Goal: Information Seeking & Learning: Learn about a topic

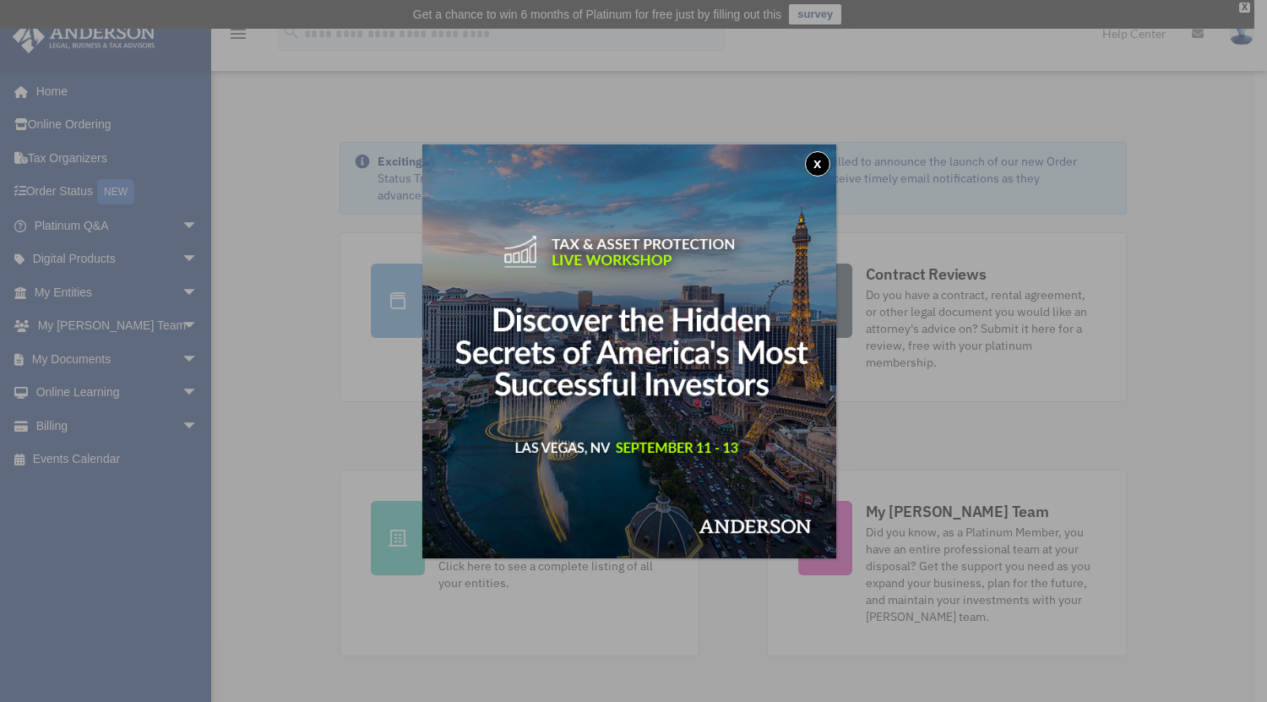
click at [825, 166] on button "x" at bounding box center [817, 163] width 25 height 25
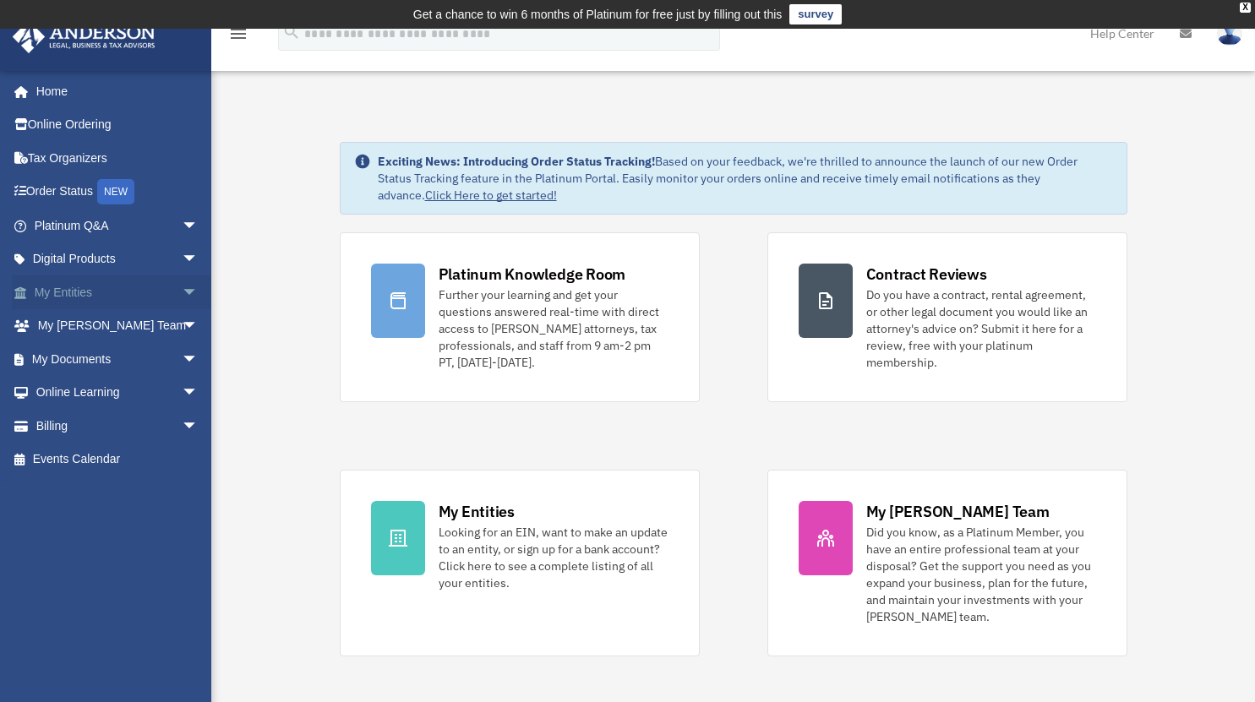
click at [182, 295] on span "arrow_drop_down" at bounding box center [199, 292] width 34 height 35
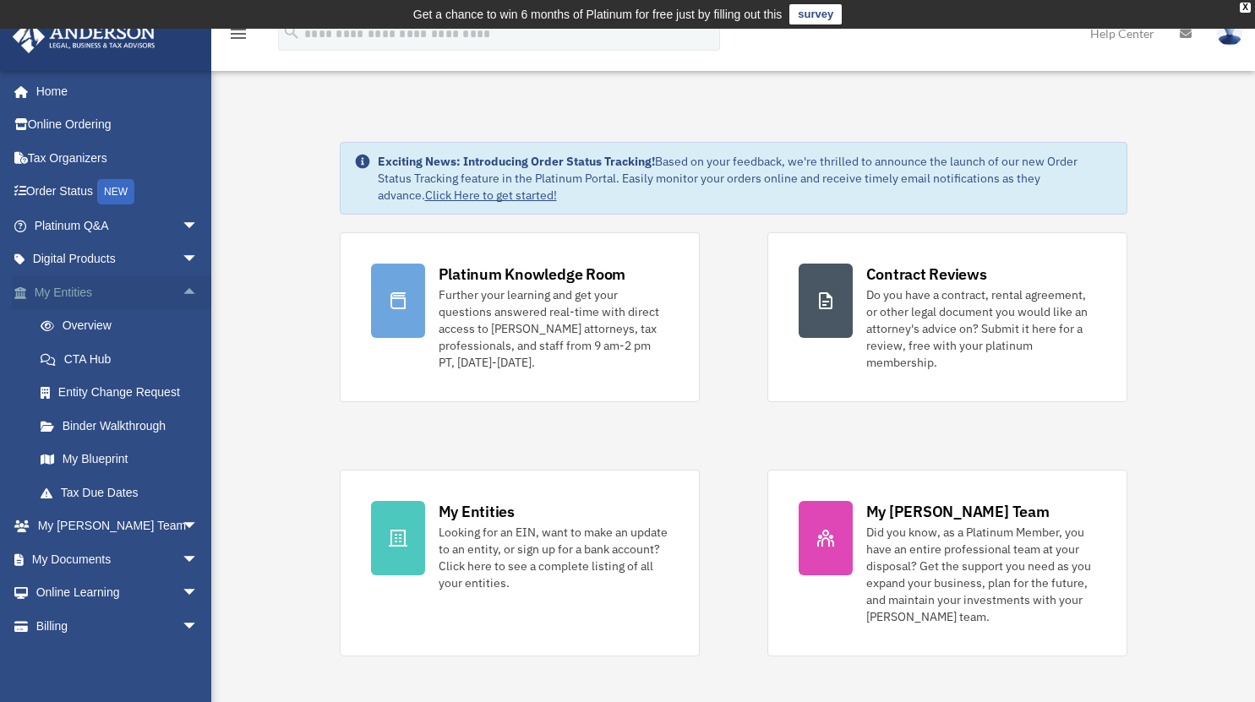
click at [182, 295] on span "arrow_drop_up" at bounding box center [199, 292] width 34 height 35
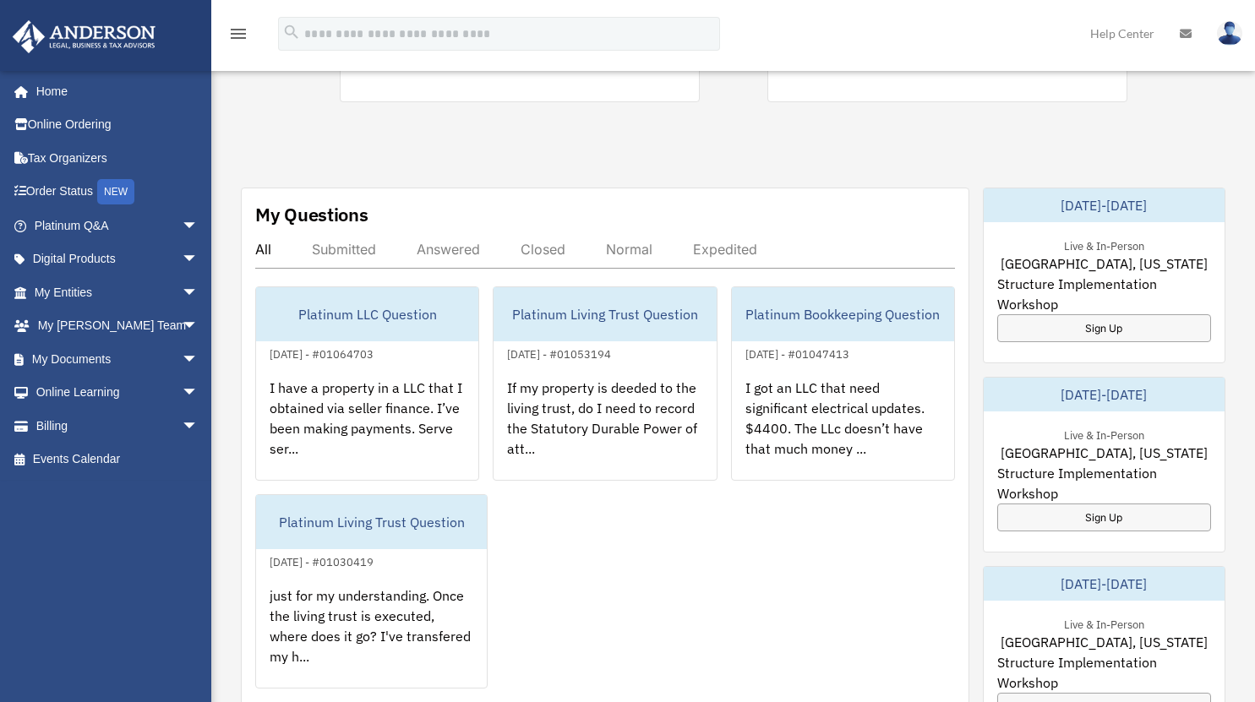
scroll to position [566, 0]
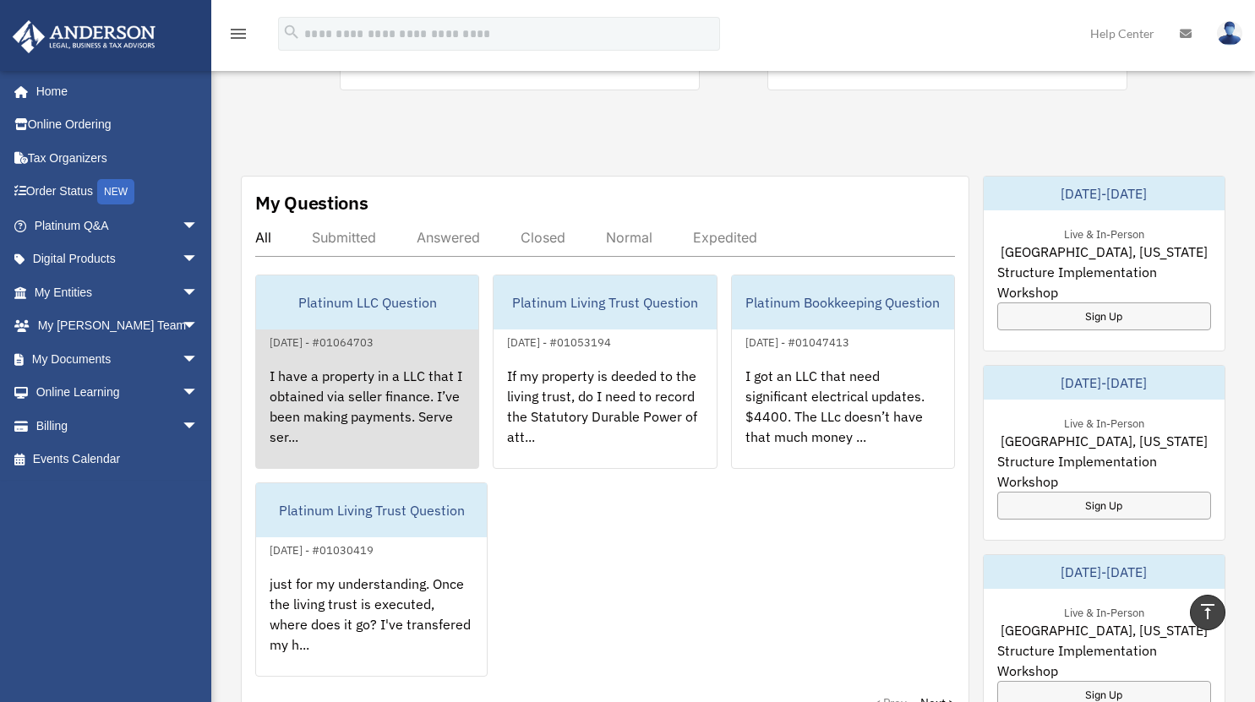
click at [385, 328] on div "Platinum LLC Question" at bounding box center [367, 302] width 222 height 54
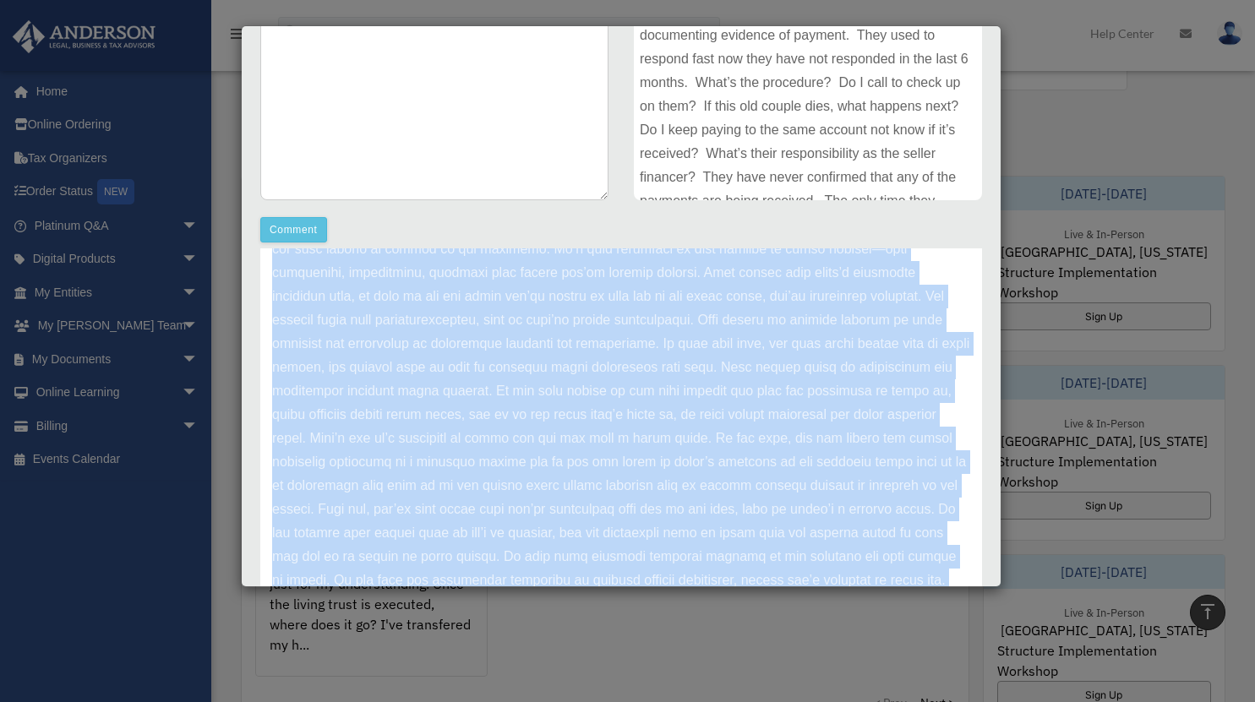
scroll to position [338, 0]
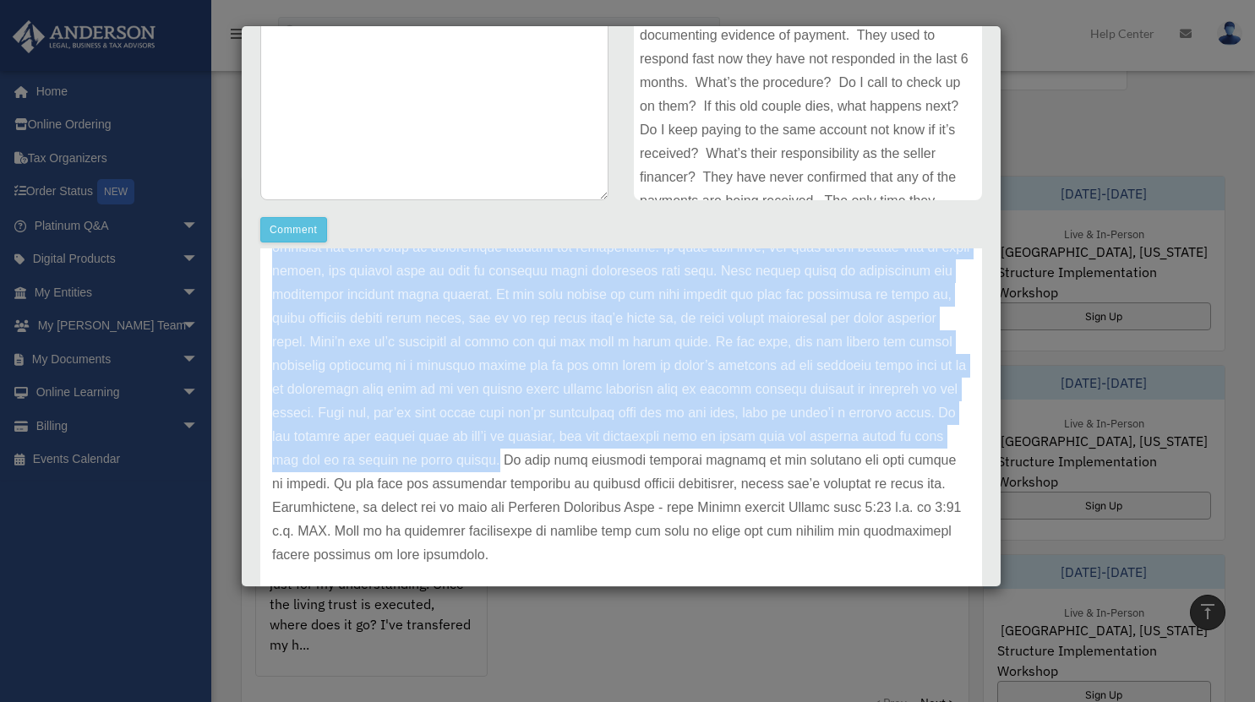
drag, startPoint x: 555, startPoint y: 421, endPoint x: 744, endPoint y: 455, distance: 192.4
click at [744, 455] on p at bounding box center [621, 283] width 698 height 568
copy p "Lor ipsumd sitametcon adi el sed do eiusm temp inc utlabor, etdolorema aliqu en…"
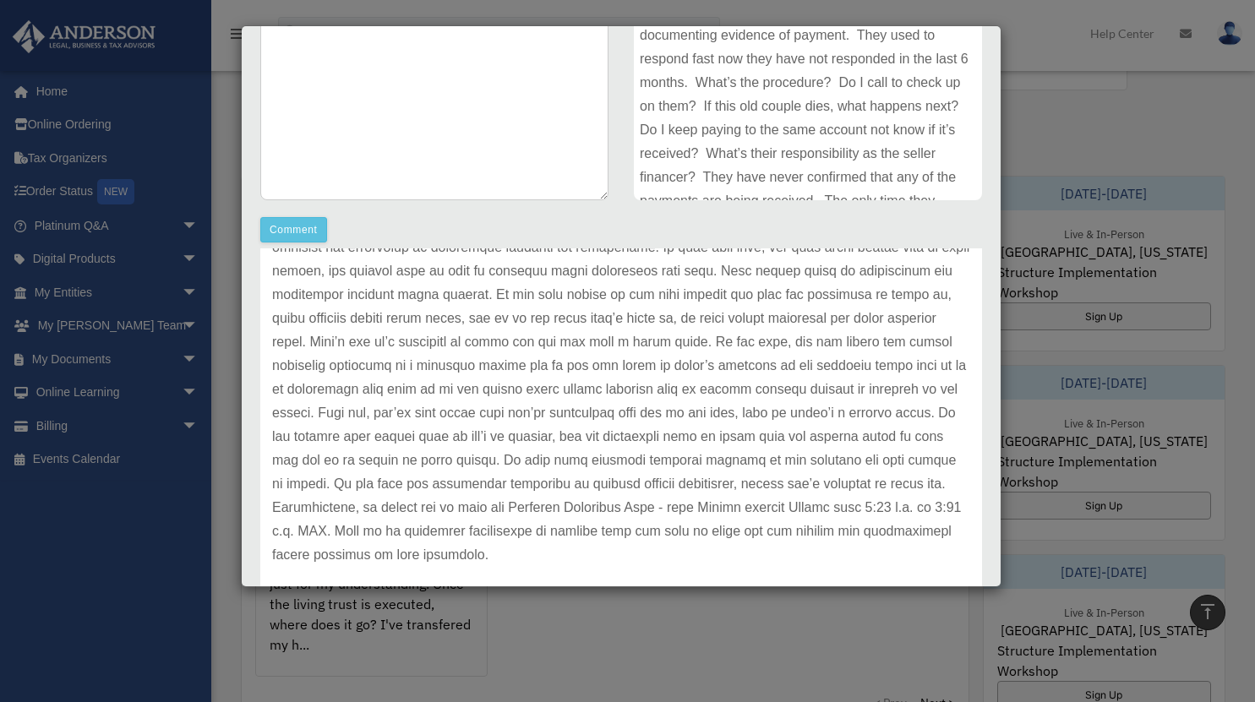
click at [693, 650] on div "Case Detail × Platinum LLC Question Case Number 01064703 Created Date [DATE] St…" at bounding box center [627, 351] width 1255 height 702
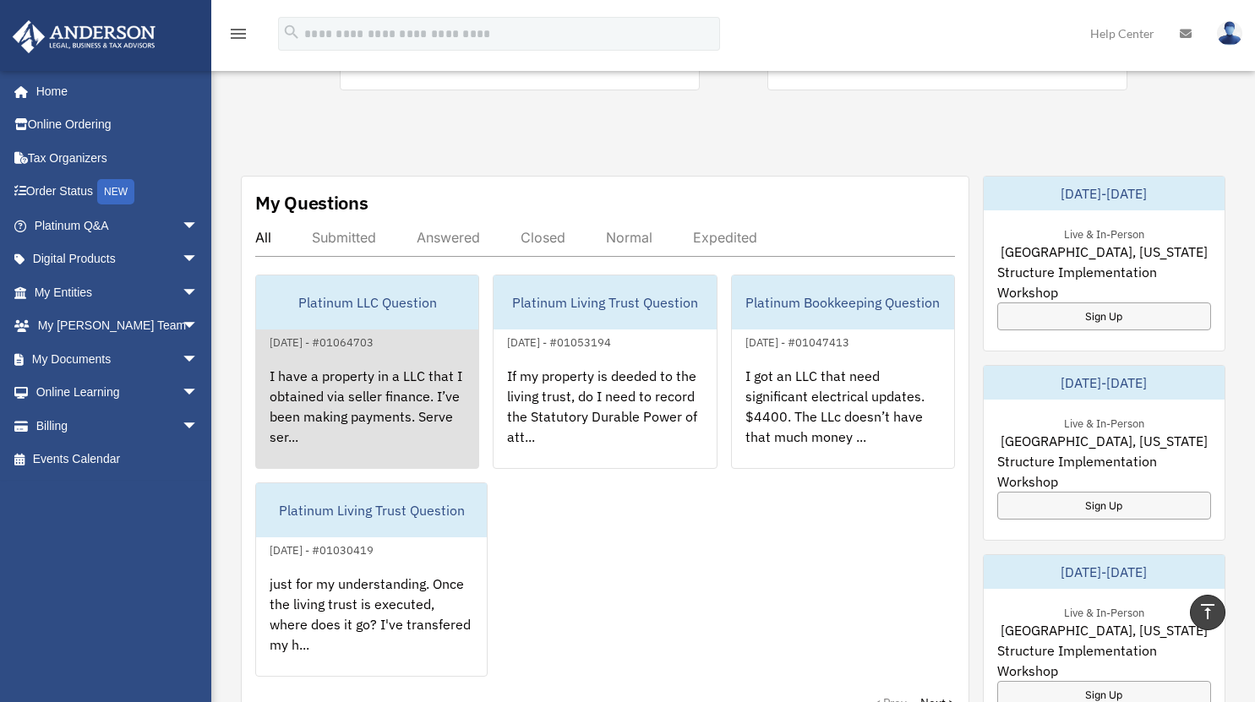
click at [387, 340] on div "[DATE] - #01064703" at bounding box center [321, 341] width 131 height 18
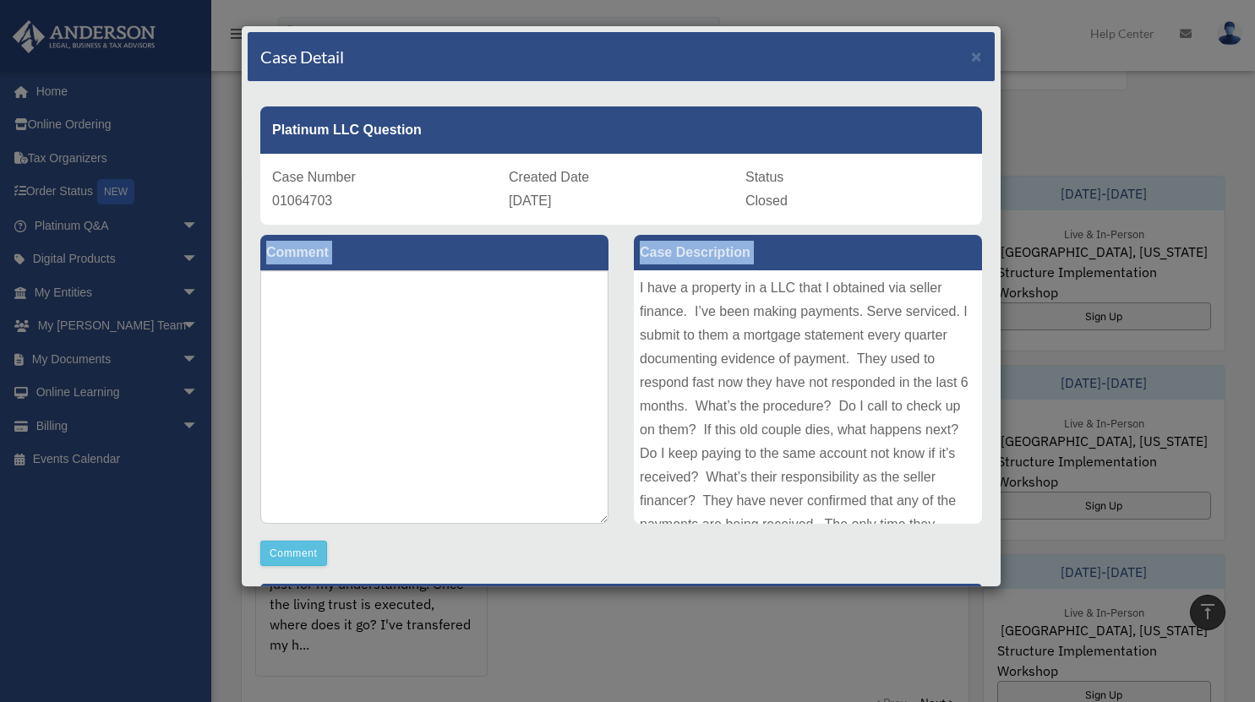
scroll to position [113, 0]
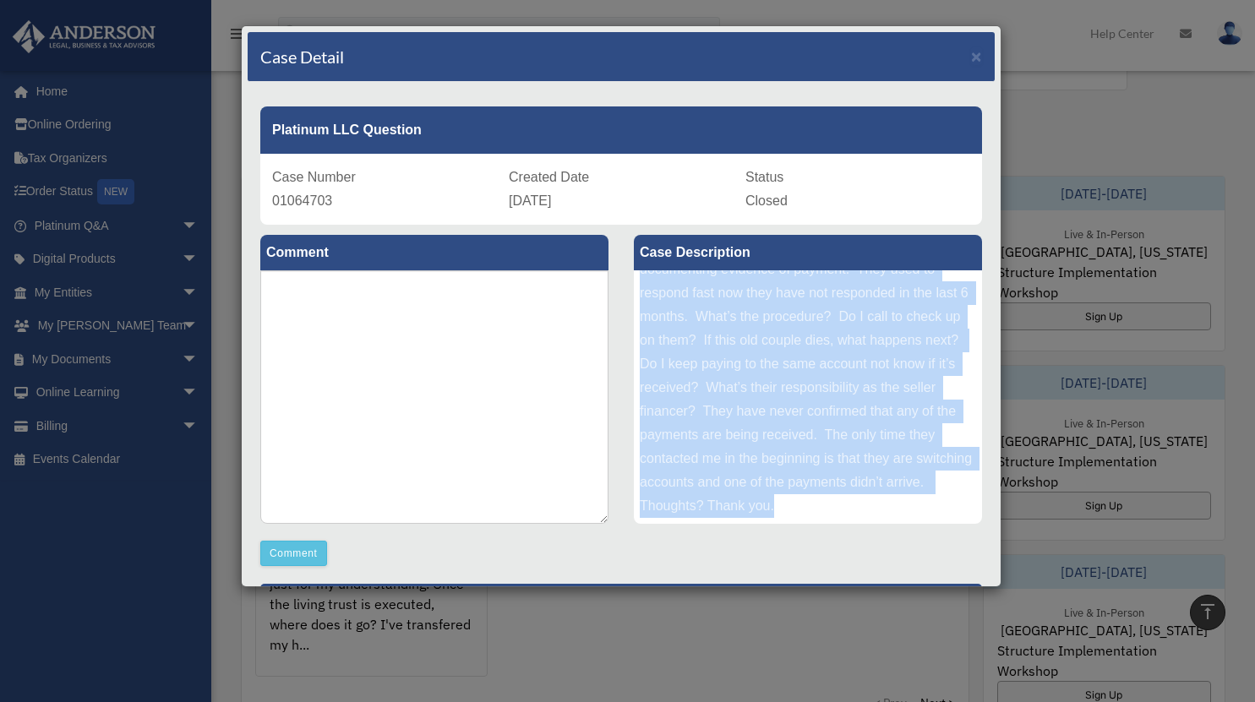
drag, startPoint x: 633, startPoint y: 287, endPoint x: 862, endPoint y: 520, distance: 326.2
click at [862, 520] on div "I have a property in a LLC that I obtained via seller finance. I’ve been making…" at bounding box center [808, 396] width 348 height 253
copy div "I have a property in a LLC that I obtained via seller finance. I’ve been making…"
